Goal: Find specific page/section: Find specific page/section

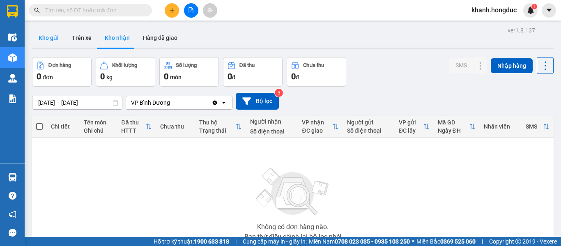
click at [55, 35] on button "Kho gửi" at bounding box center [48, 38] width 33 height 20
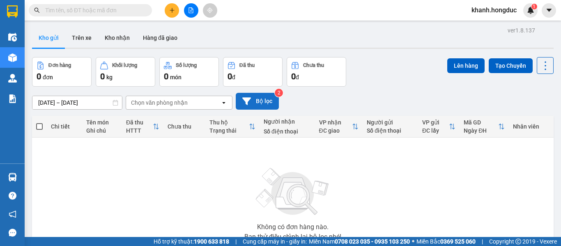
click at [266, 102] on button "Bộ lọc" at bounding box center [257, 101] width 43 height 17
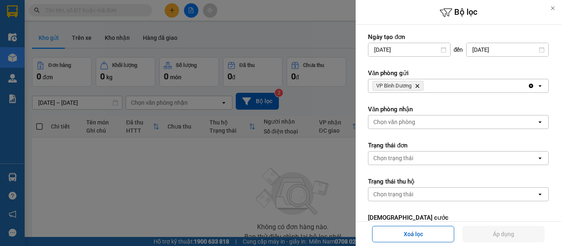
click at [418, 87] on icon "Delete" at bounding box center [417, 85] width 5 height 5
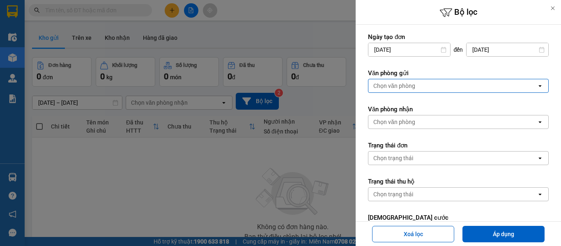
click at [418, 87] on div "Chọn văn phòng" at bounding box center [452, 85] width 168 height 13
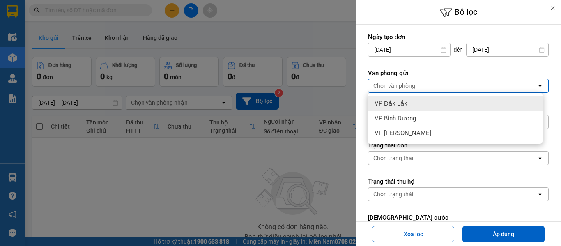
click at [418, 103] on div "VP Đắk Lắk" at bounding box center [455, 103] width 175 height 15
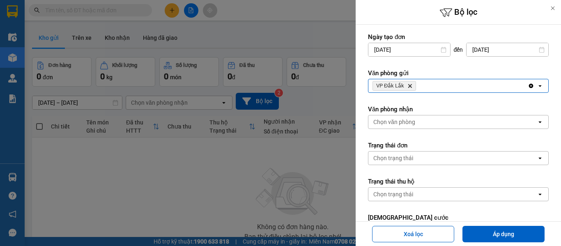
click at [418, 120] on div "Chọn văn phòng" at bounding box center [452, 121] width 168 height 13
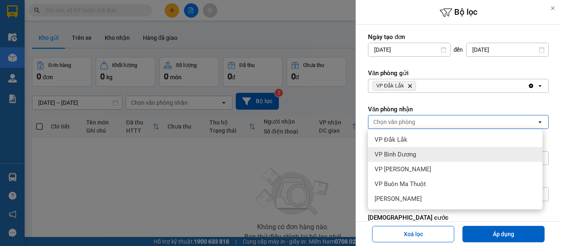
click at [415, 152] on span "VP Bình Dương" at bounding box center [395, 154] width 41 height 8
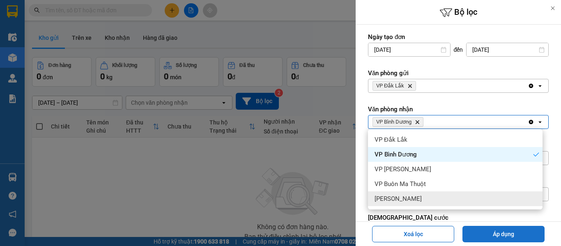
click at [498, 237] on button "Áp dụng" at bounding box center [503, 234] width 82 height 16
